Goal: Navigation & Orientation: Find specific page/section

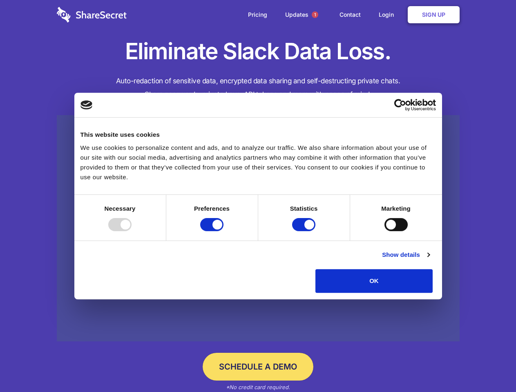
click at [131, 231] on div at bounding box center [119, 224] width 23 height 13
click at [223, 231] on input "Preferences" at bounding box center [211, 224] width 23 height 13
checkbox input "false"
click at [304, 231] on input "Statistics" at bounding box center [303, 224] width 23 height 13
checkbox input "false"
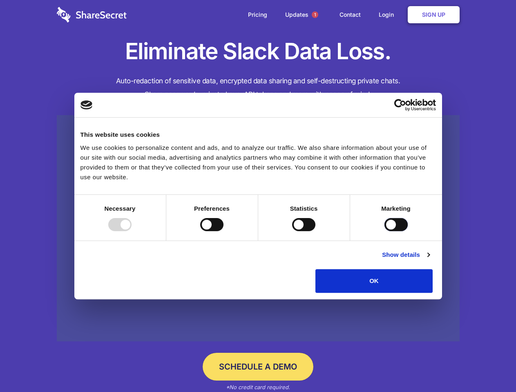
click at [384, 231] on input "Marketing" at bounding box center [395, 224] width 23 height 13
checkbox input "true"
click at [429, 260] on link "Show details" at bounding box center [405, 255] width 47 height 10
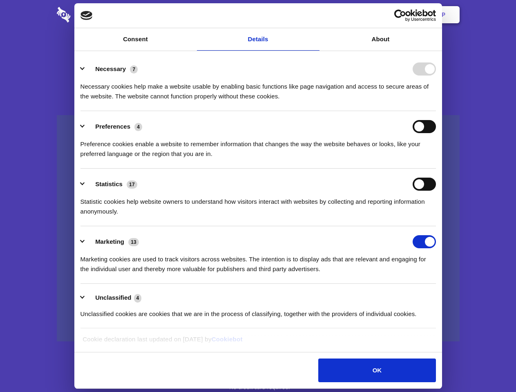
click at [436, 101] on div "Necessary cookies help make a website usable by enabling basic functions like p…" at bounding box center [257, 89] width 355 height 26
click at [314, 15] on span "1" at bounding box center [314, 14] width 7 height 7
